Goal: Submit feedback/report problem

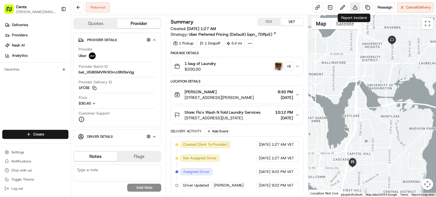
click at [353, 10] on button at bounding box center [355, 7] width 10 height 10
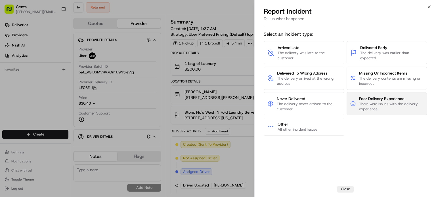
click at [376, 101] on span "Poor Delivery Experience" at bounding box center [391, 99] width 64 height 6
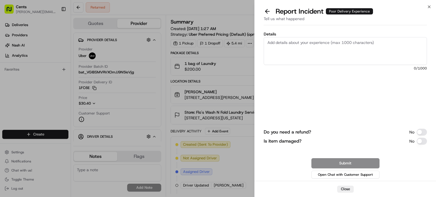
click at [293, 42] on textarea "Details" at bounding box center [345, 51] width 163 height 28
paste textarea "The former delivery driver marked it as picked up and delivered, but the custom…"
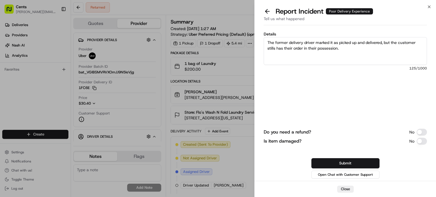
drag, startPoint x: 302, startPoint y: 41, endPoint x: 291, endPoint y: 40, distance: 11.4
click at [291, 40] on textarea "The former delivery driver marked it as picked up and delivered, but the custom…" at bounding box center [345, 51] width 163 height 28
drag, startPoint x: 290, startPoint y: 41, endPoint x: 277, endPoint y: 40, distance: 13.1
click at [277, 40] on textarea "The former delivery driver marked it as picked up and delivered, but the custom…" at bounding box center [345, 51] width 163 height 28
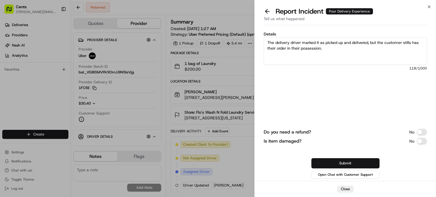
type textarea "The delivery driver marked it as picked up and delivered, but the customer stil…"
click at [349, 166] on button "Submit" at bounding box center [346, 164] width 68 height 10
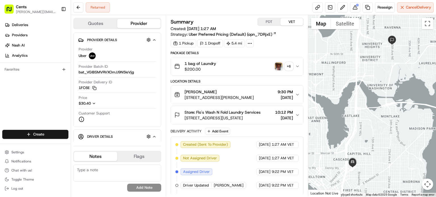
scroll to position [93, 0]
